Goal: Information Seeking & Learning: Learn about a topic

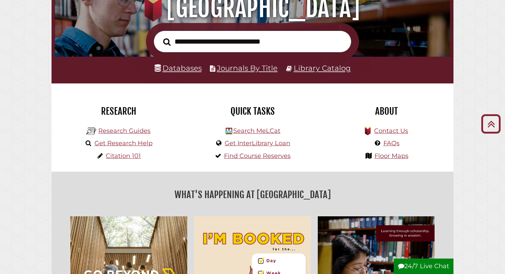
scroll to position [85, 0]
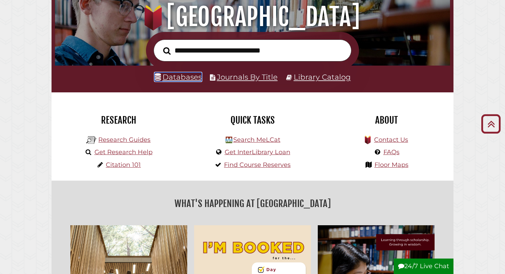
click at [176, 77] on link "Databases" at bounding box center [177, 76] width 47 height 9
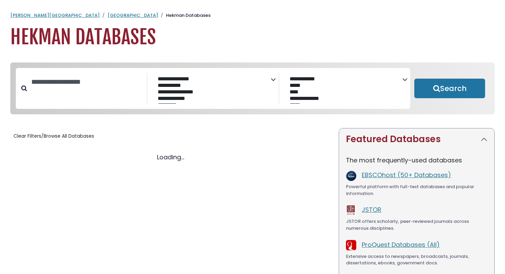
select select "Database Subject Filter"
select select "Database Vendors Filter"
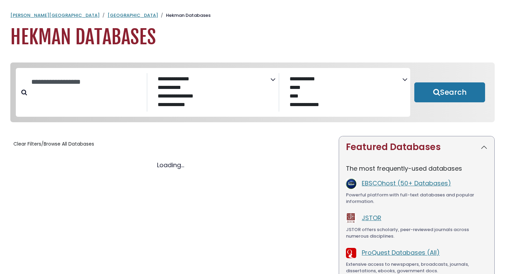
select select "Database Subject Filter"
select select "Database Vendors Filter"
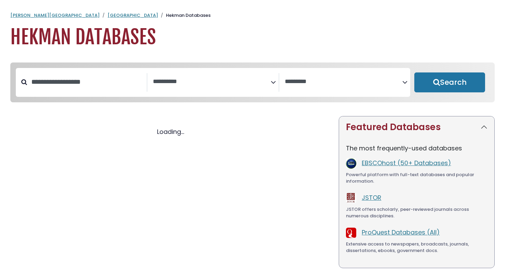
select select "Database Subject Filter"
select select "Database Vendors Filter"
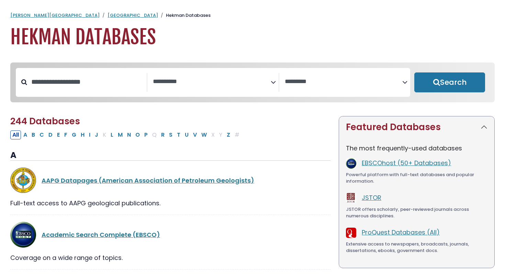
click at [272, 82] on icon "Search filters" at bounding box center [273, 81] width 5 height 10
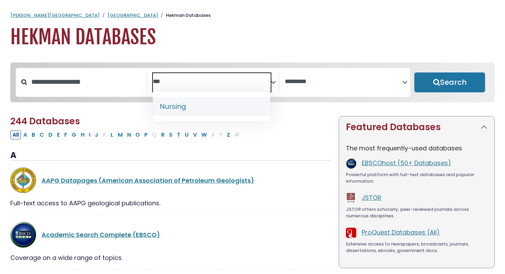
type textarea "***"
select select "*****"
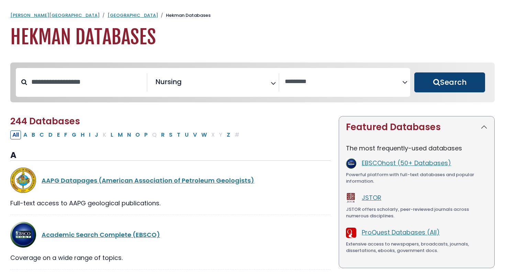
click at [439, 84] on button "Search" at bounding box center [449, 82] width 71 height 20
select select "Database Vendors Filter"
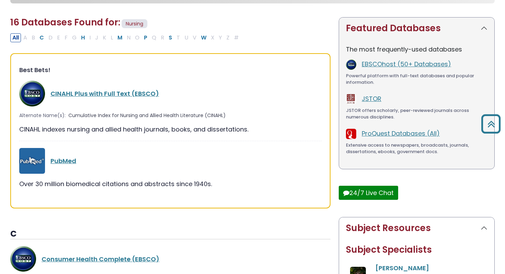
scroll to position [100, 0]
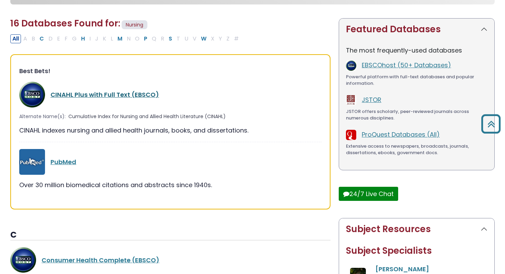
click at [101, 94] on link "CINAHL Plus with Full Text (EBSCO)" at bounding box center [104, 94] width 108 height 9
